Goal: Task Accomplishment & Management: Complete application form

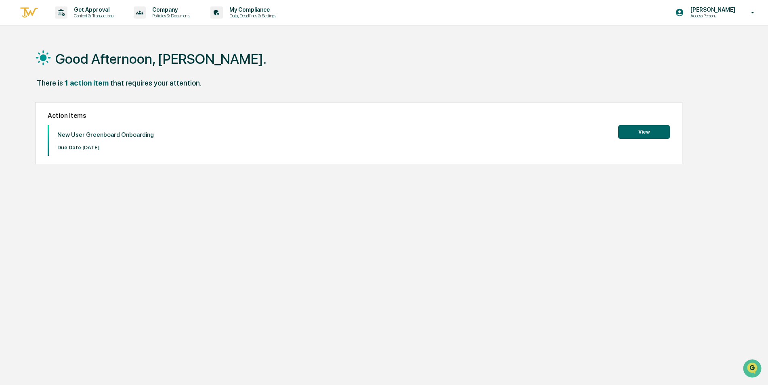
click at [643, 129] on button "View" at bounding box center [644, 132] width 52 height 14
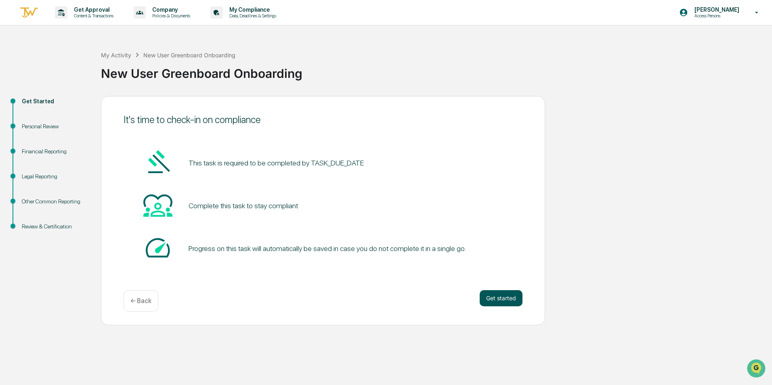
click at [491, 300] on button "Get started" at bounding box center [501, 298] width 43 height 16
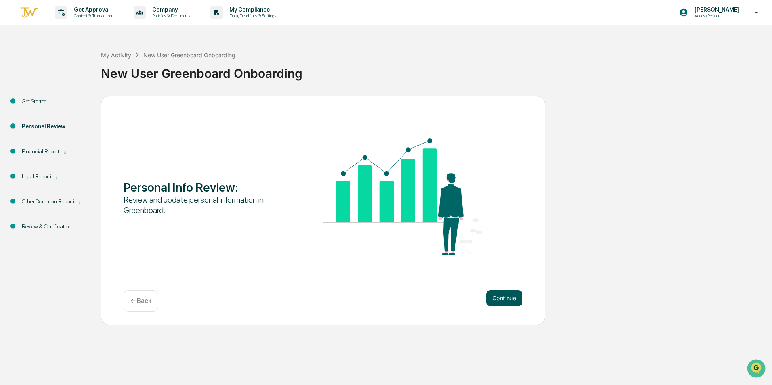
click at [487, 300] on button "Continue" at bounding box center [504, 298] width 36 height 16
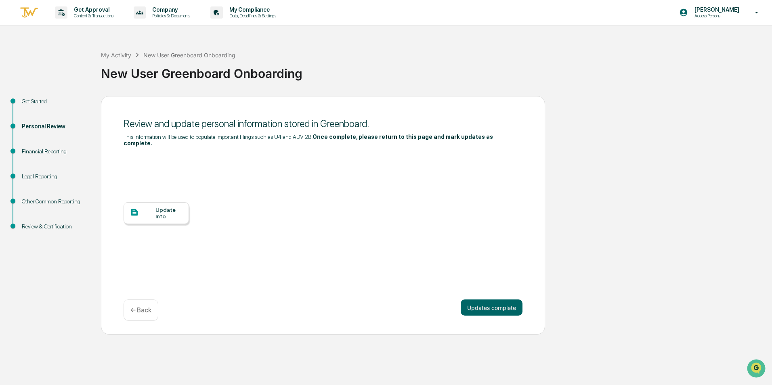
click at [156, 202] on div "Update Info" at bounding box center [156, 213] width 65 height 22
click at [490, 300] on button "Updates complete" at bounding box center [492, 308] width 62 height 16
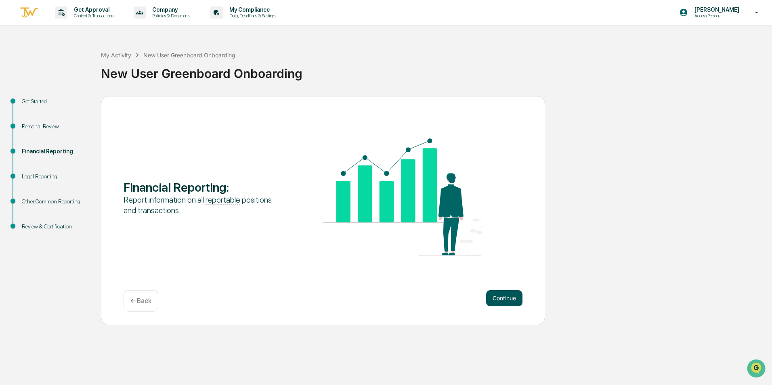
click at [493, 297] on button "Continue" at bounding box center [504, 298] width 36 height 16
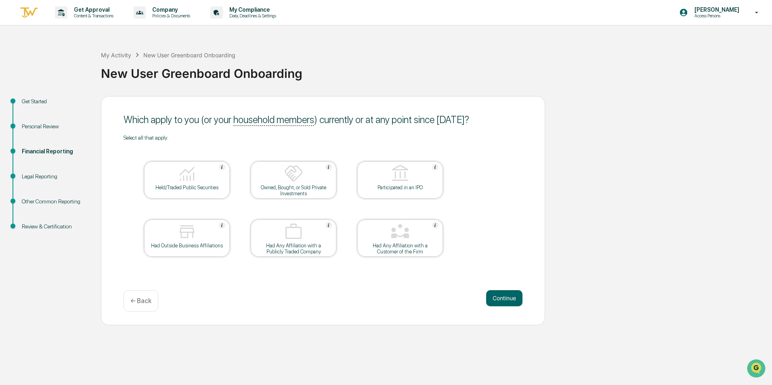
click at [136, 304] on p "← Back" at bounding box center [140, 301] width 21 height 8
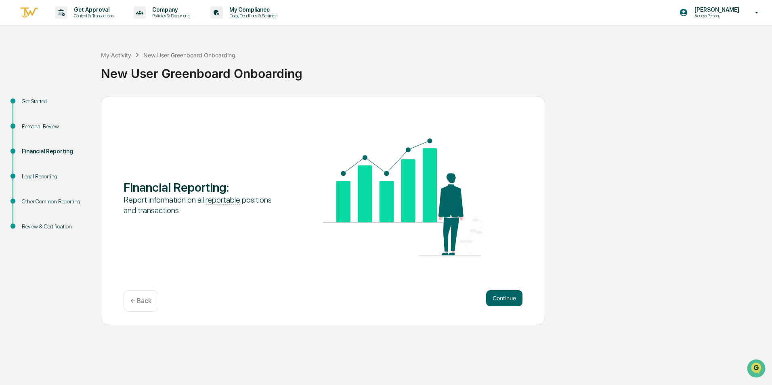
click at [136, 304] on p "← Back" at bounding box center [140, 301] width 21 height 8
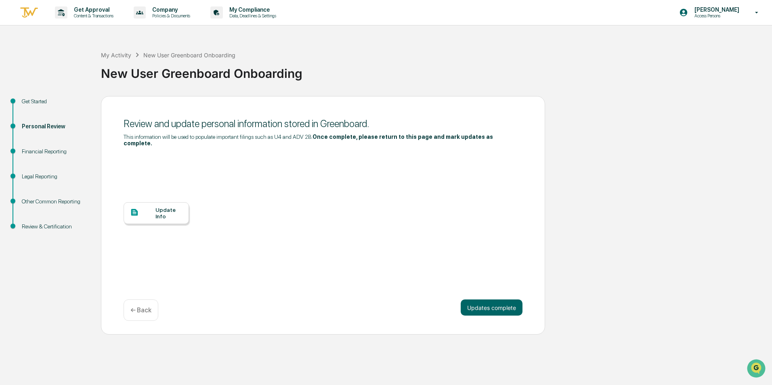
click at [146, 211] on div at bounding box center [142, 213] width 25 height 10
click at [481, 302] on button "Updates complete" at bounding box center [492, 308] width 62 height 16
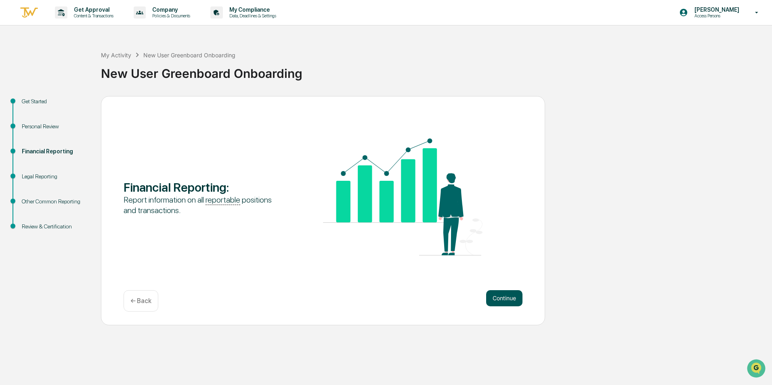
click at [505, 299] on button "Continue" at bounding box center [504, 298] width 36 height 16
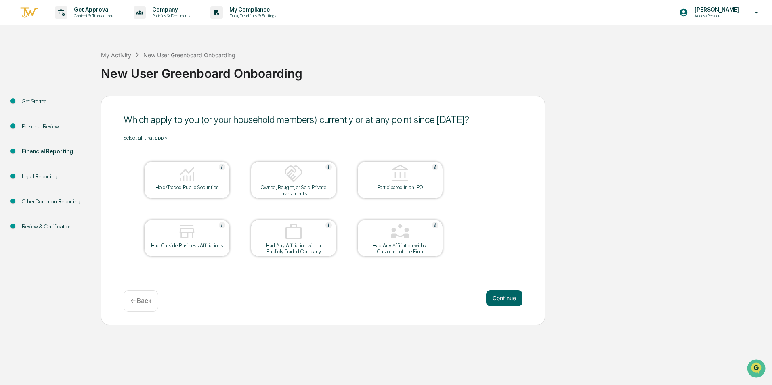
click at [189, 175] on img at bounding box center [186, 173] width 19 height 19
click at [501, 298] on button "Continue" at bounding box center [504, 298] width 36 height 16
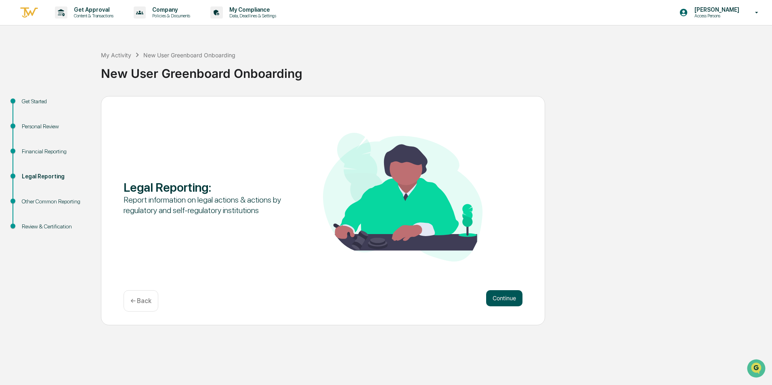
click at [503, 301] on button "Continue" at bounding box center [504, 298] width 36 height 16
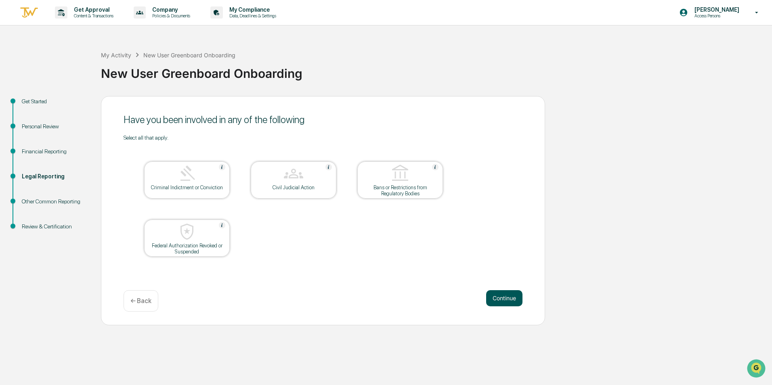
click at [497, 294] on button "Continue" at bounding box center [504, 298] width 36 height 16
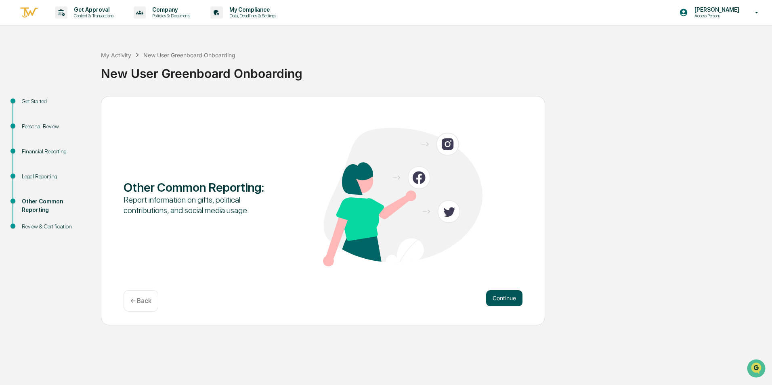
click at [505, 302] on button "Continue" at bounding box center [504, 298] width 36 height 16
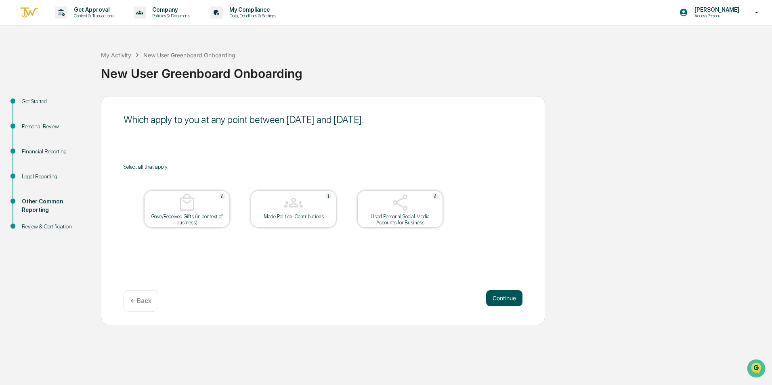
click at [493, 294] on button "Continue" at bounding box center [504, 298] width 36 height 16
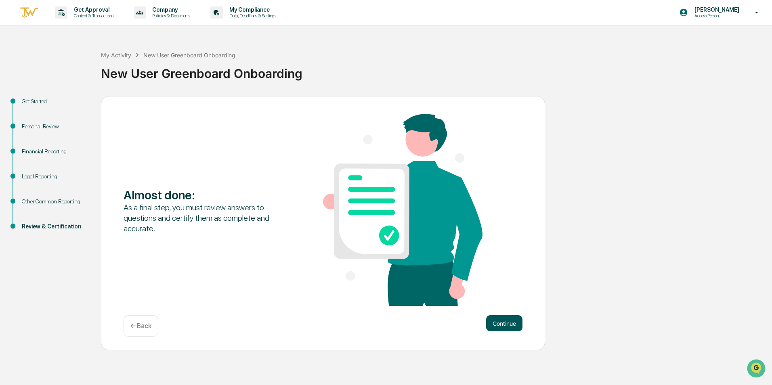
click at [501, 321] on button "Continue" at bounding box center [504, 323] width 36 height 16
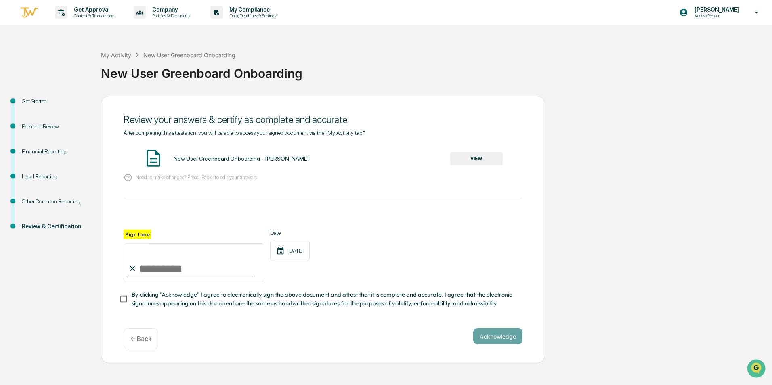
click at [136, 235] on label "Sign here" at bounding box center [137, 234] width 27 height 9
click at [136, 243] on input "Sign here" at bounding box center [194, 262] width 141 height 39
type input "**********"
click at [495, 339] on button "Acknowledge" at bounding box center [497, 336] width 49 height 16
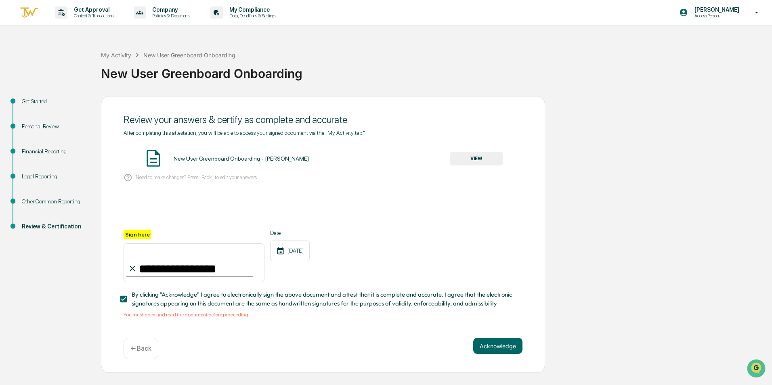
click at [466, 161] on button "VIEW" at bounding box center [476, 159] width 52 height 14
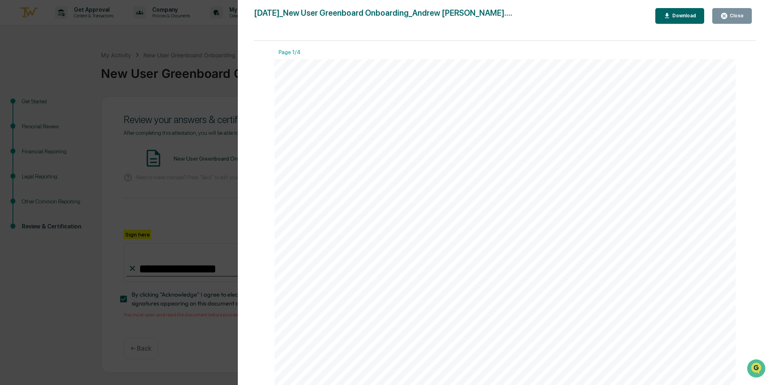
click at [732, 20] on button "Close" at bounding box center [732, 16] width 40 height 16
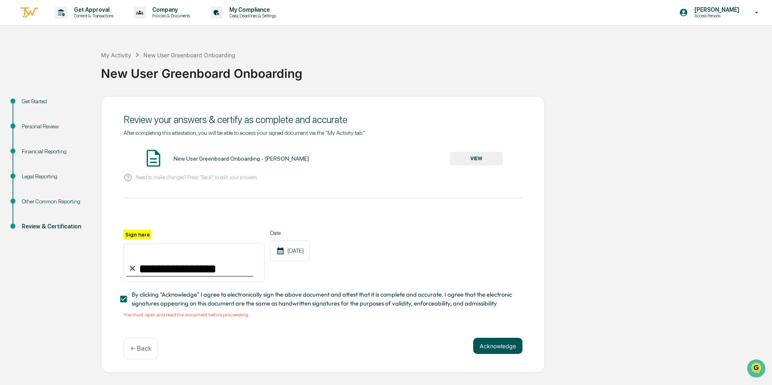
click at [497, 345] on button "Acknowledge" at bounding box center [497, 346] width 49 height 16
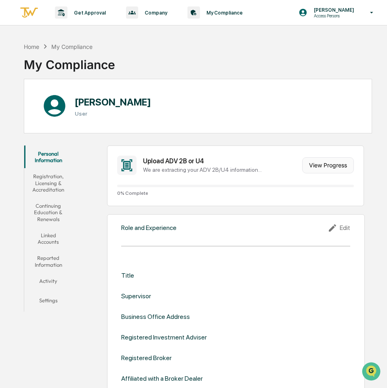
click at [334, 163] on button "View Progress" at bounding box center [328, 165] width 52 height 16
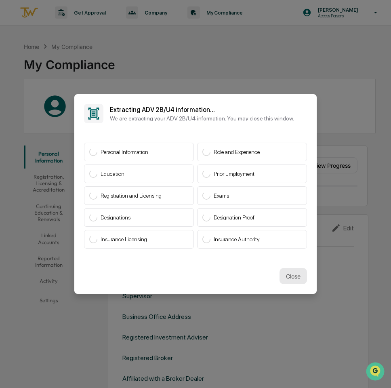
click at [291, 273] on button "Close" at bounding box center [292, 276] width 27 height 16
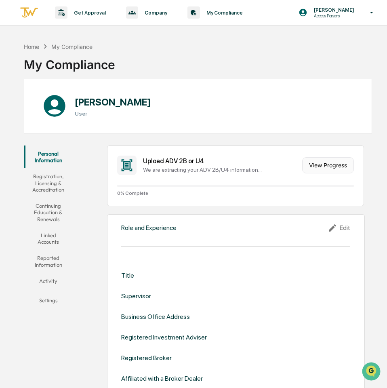
click at [334, 163] on button "View Progress" at bounding box center [328, 165] width 52 height 16
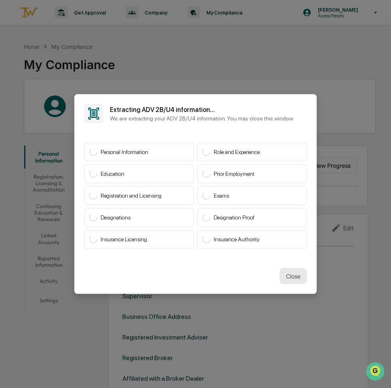
click at [291, 276] on button "Close" at bounding box center [292, 276] width 27 height 16
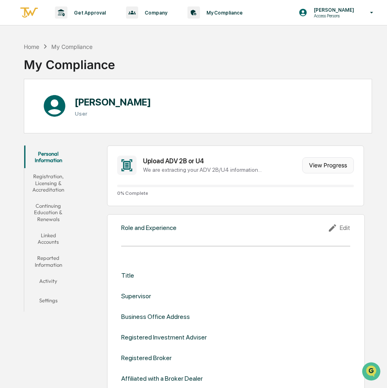
click at [325, 163] on button "View Progress" at bounding box center [328, 165] width 52 height 16
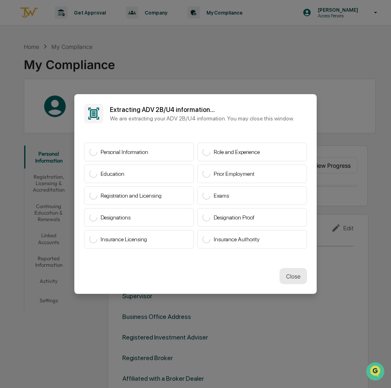
click at [283, 276] on button "Close" at bounding box center [292, 276] width 27 height 16
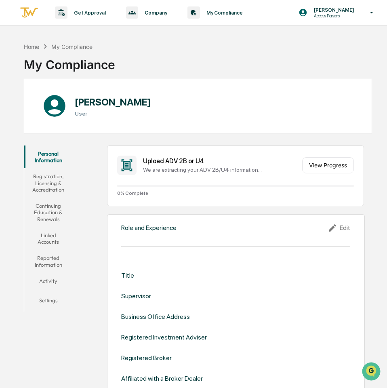
click at [126, 166] on icon at bounding box center [126, 165] width 5 height 6
click at [126, 165] on icon at bounding box center [126, 165] width 11 height 12
click at [330, 165] on button "View Progress" at bounding box center [328, 165] width 52 height 16
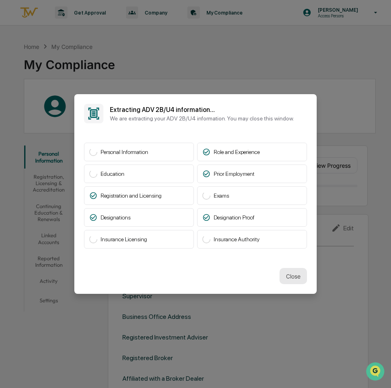
click at [294, 273] on button "Close" at bounding box center [292, 276] width 27 height 16
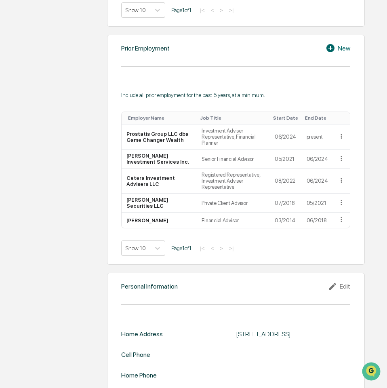
scroll to position [563, 0]
